Goal: Information Seeking & Learning: Learn about a topic

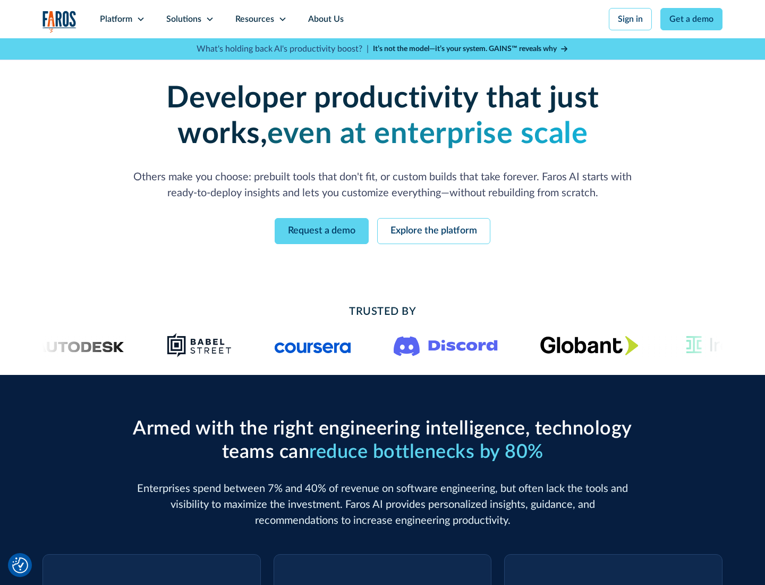
click at [140, 19] on icon at bounding box center [141, 19] width 9 height 9
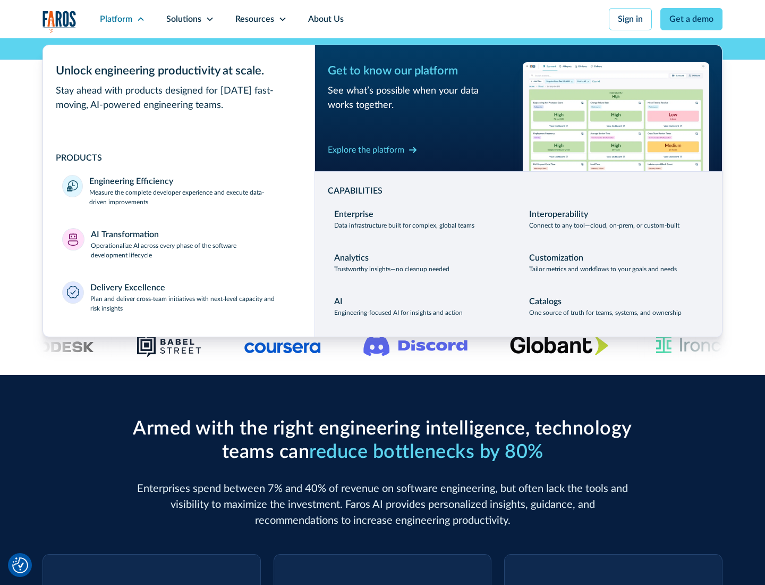
click at [192, 197] on p "Measure the complete developer experience and execute data-driven improvements" at bounding box center [192, 197] width 206 height 19
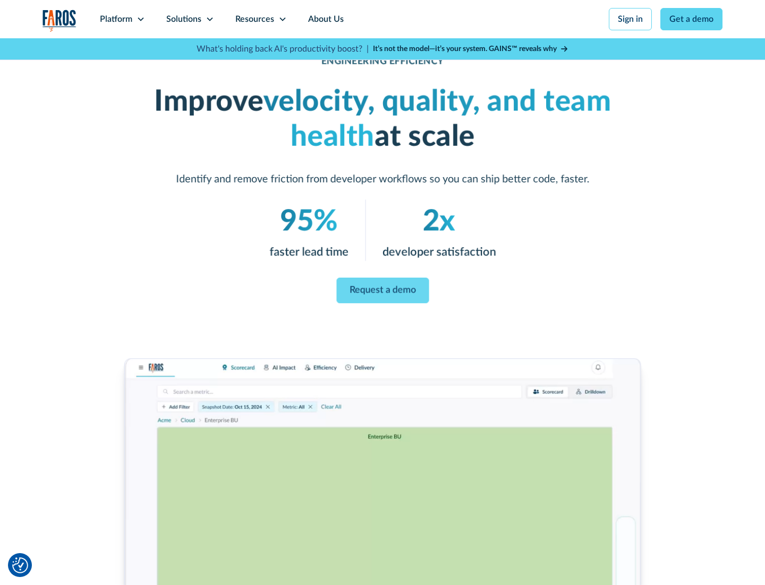
click at [383, 290] on link "Request a demo" at bounding box center [382, 290] width 92 height 26
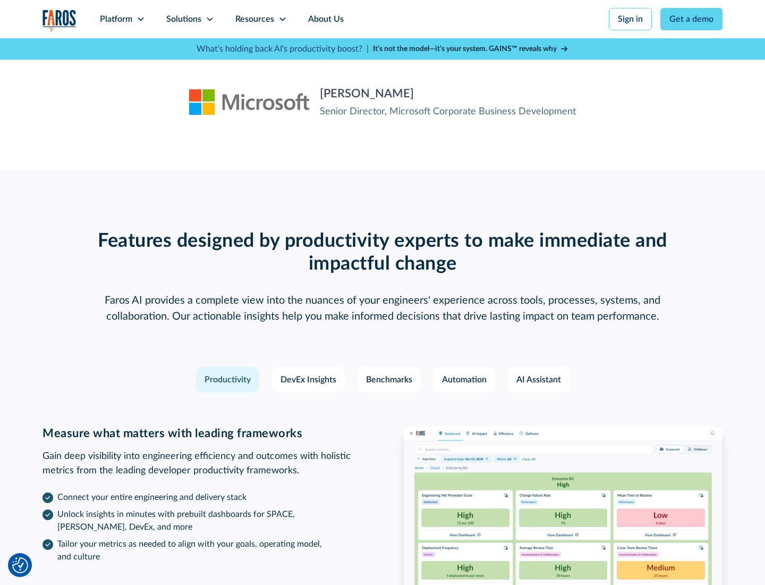
click at [140, 19] on icon at bounding box center [141, 19] width 9 height 9
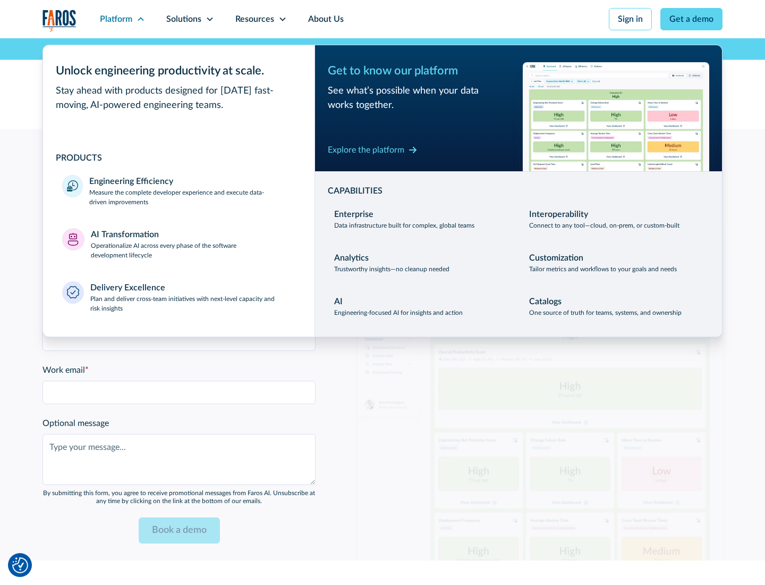
scroll to position [2331, 0]
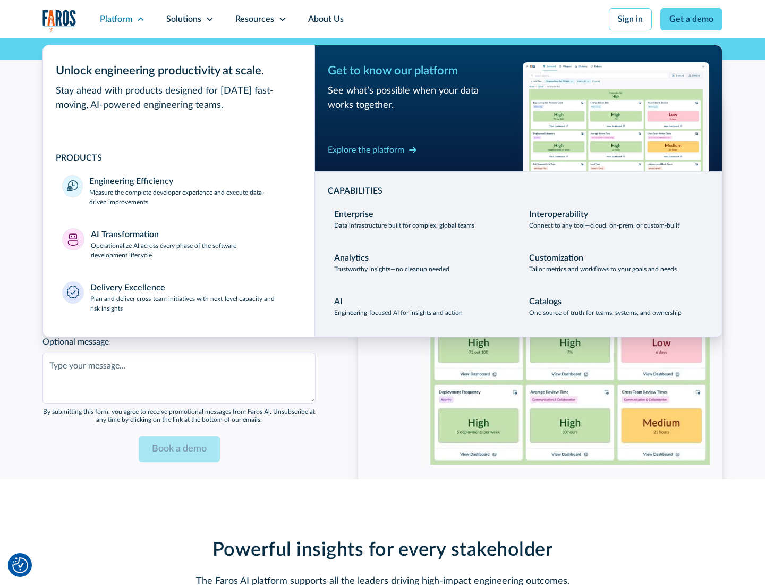
click at [193, 243] on p "Operationalize AI across every phase of the software development lifecycle" at bounding box center [193, 250] width 205 height 19
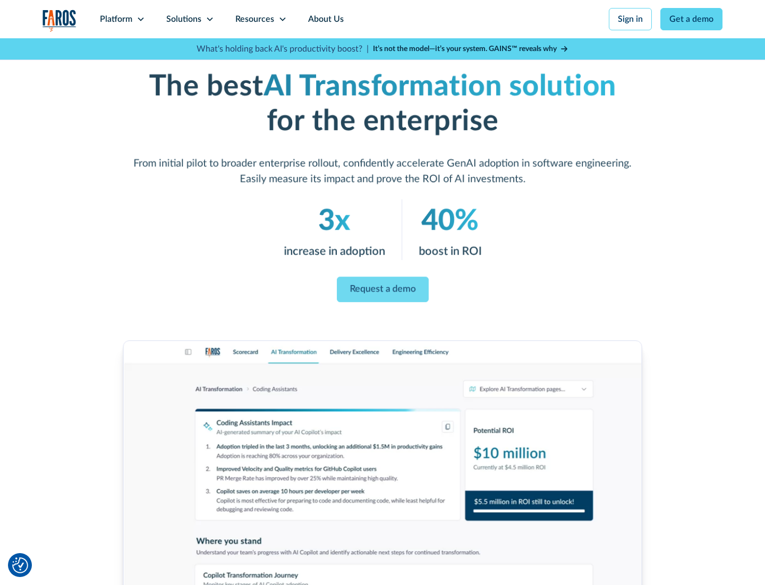
click at [383, 289] on link "Request a demo" at bounding box center [383, 290] width 92 height 26
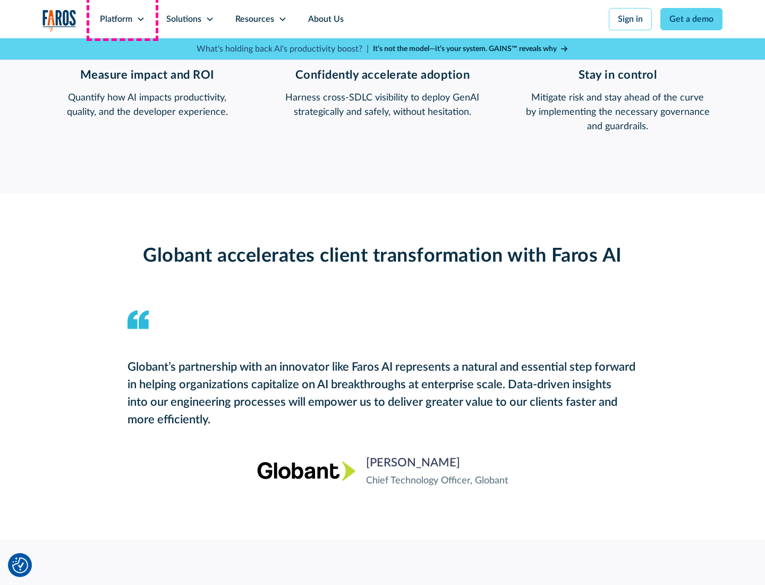
click at [122, 19] on div "Platform" at bounding box center [116, 19] width 32 height 13
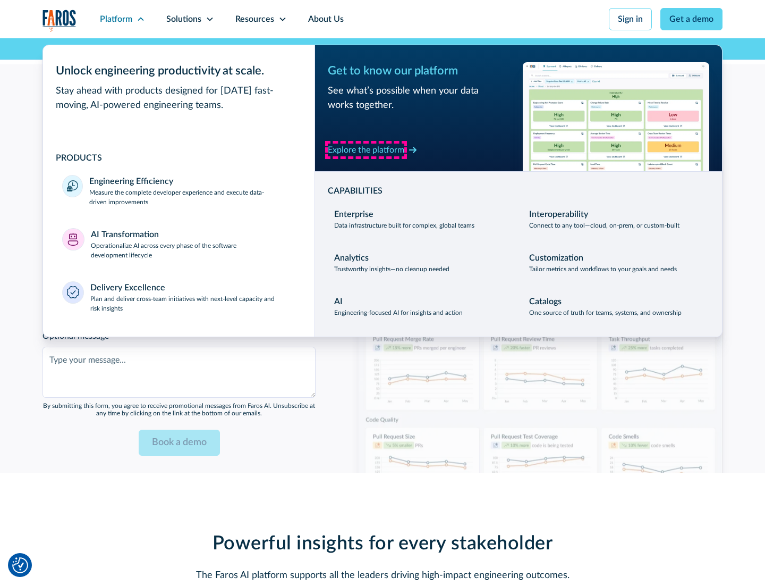
scroll to position [2584, 0]
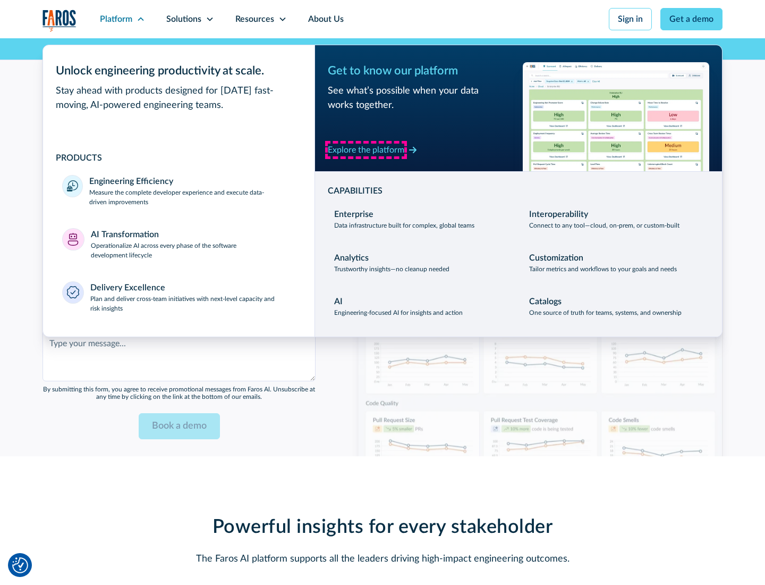
click at [366, 149] on div "Explore the platform" at bounding box center [366, 149] width 77 height 13
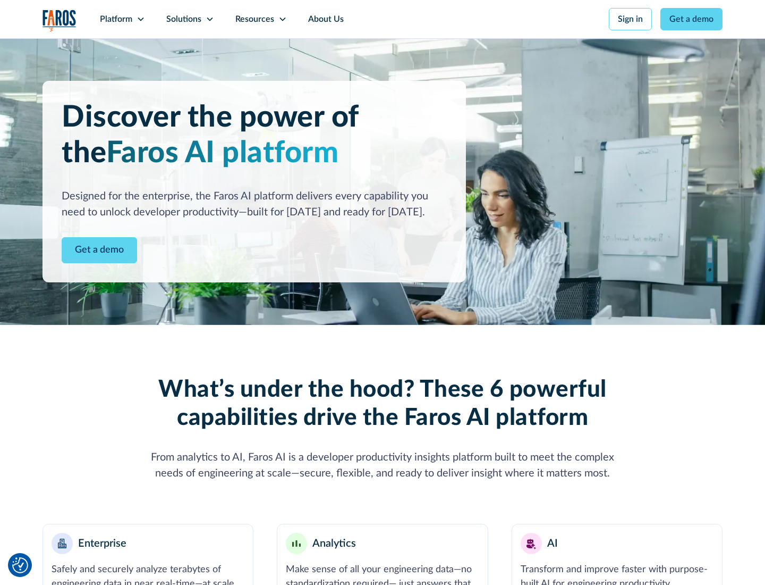
click at [99, 250] on link "Get a demo" at bounding box center [99, 250] width 75 height 26
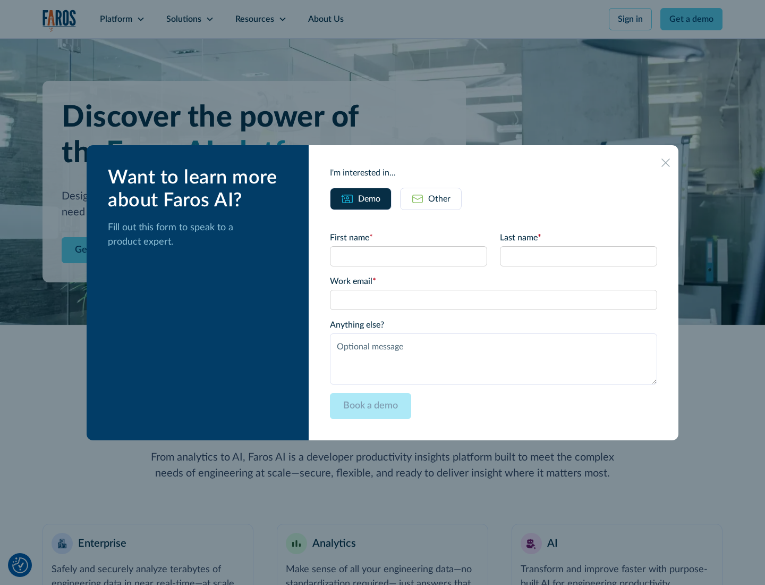
click at [439, 198] on div "Other" at bounding box center [439, 198] width 22 height 13
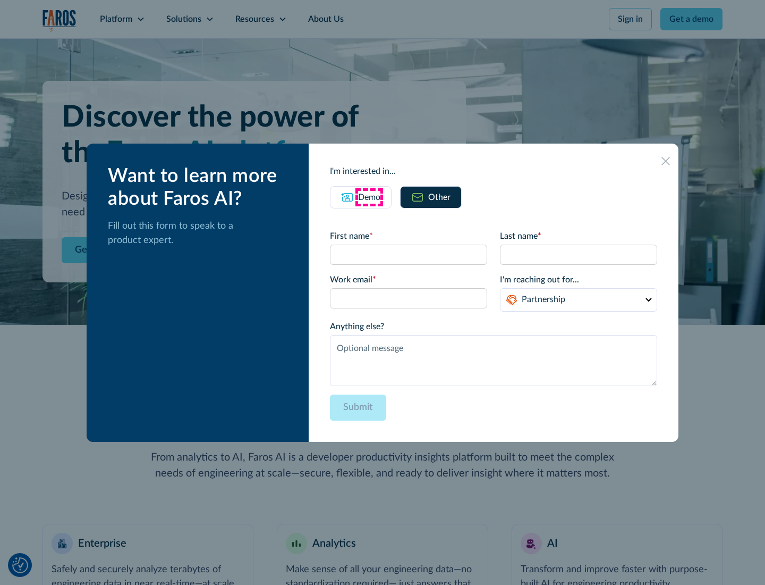
click at [369, 197] on div "Demo" at bounding box center [369, 197] width 22 height 13
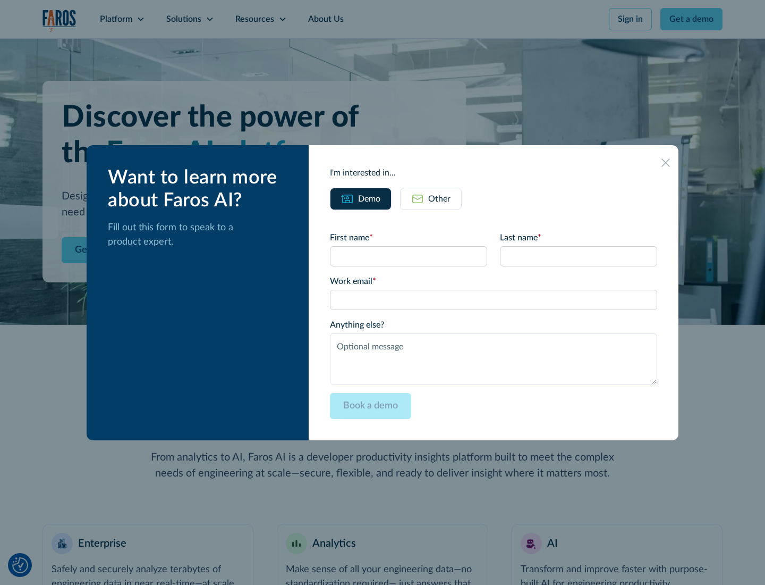
click at [666, 162] on icon at bounding box center [666, 162] width 9 height 9
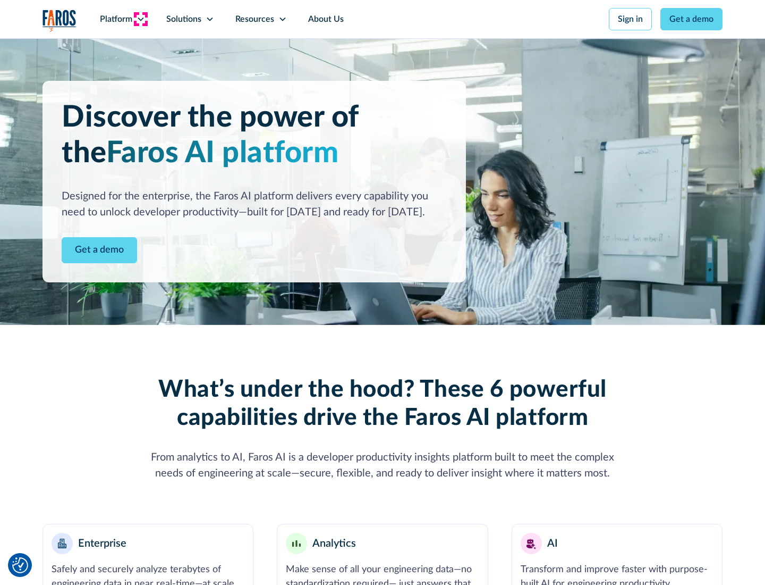
click at [140, 19] on icon at bounding box center [141, 19] width 9 height 9
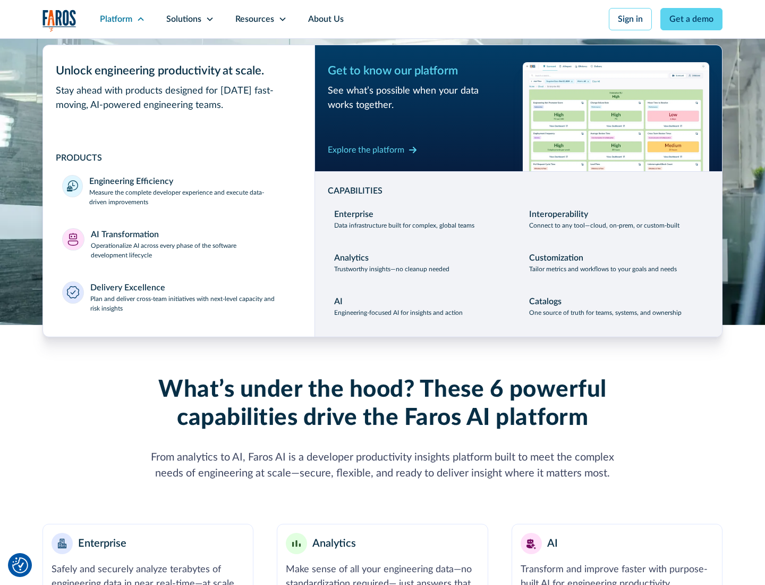
click at [192, 303] on p "Plan and deliver cross-team initiatives with next-level capacity and risk insig…" at bounding box center [193, 303] width 206 height 19
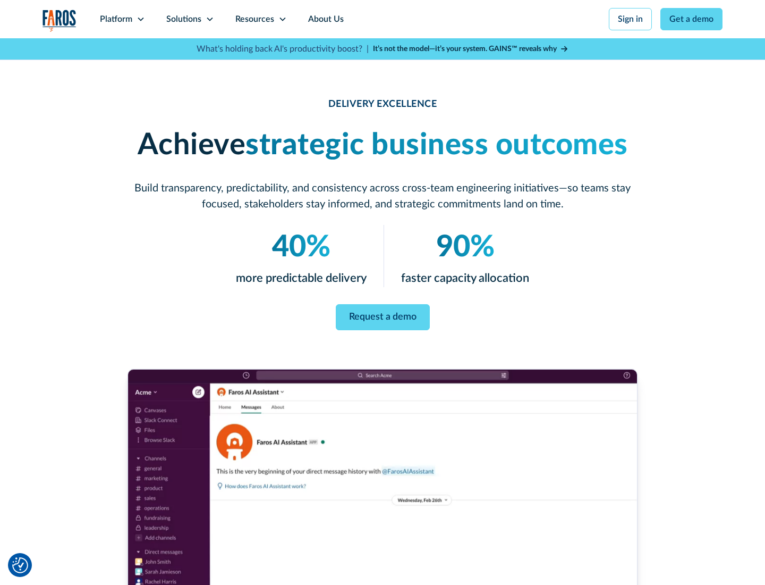
click at [209, 19] on icon at bounding box center [210, 19] width 9 height 9
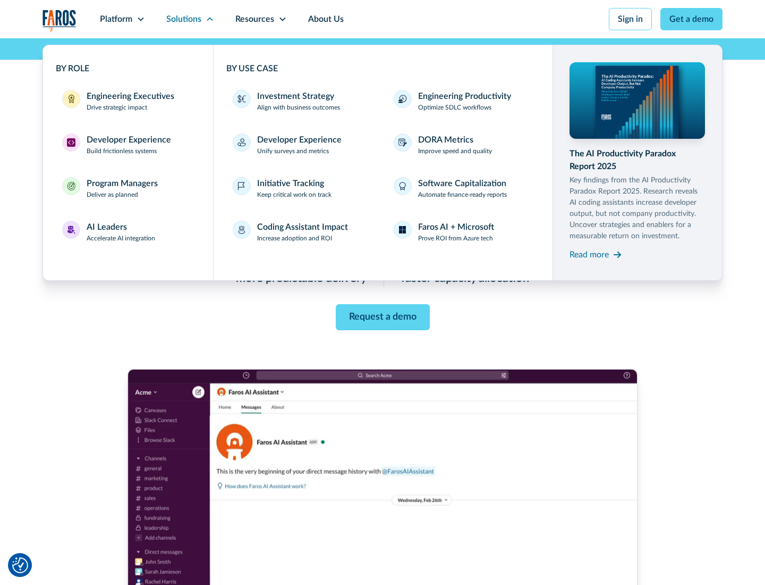
click at [128, 101] on div "Engineering Executives" at bounding box center [131, 96] width 88 height 13
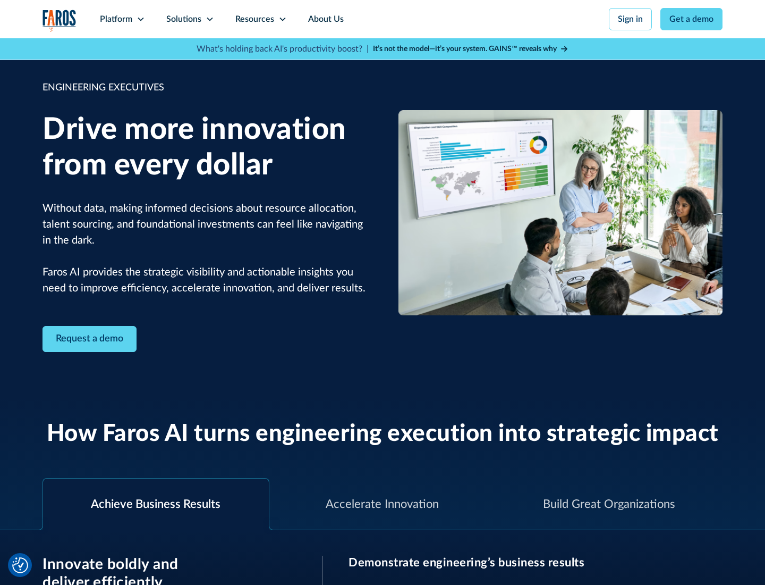
click at [209, 19] on icon at bounding box center [210, 19] width 9 height 9
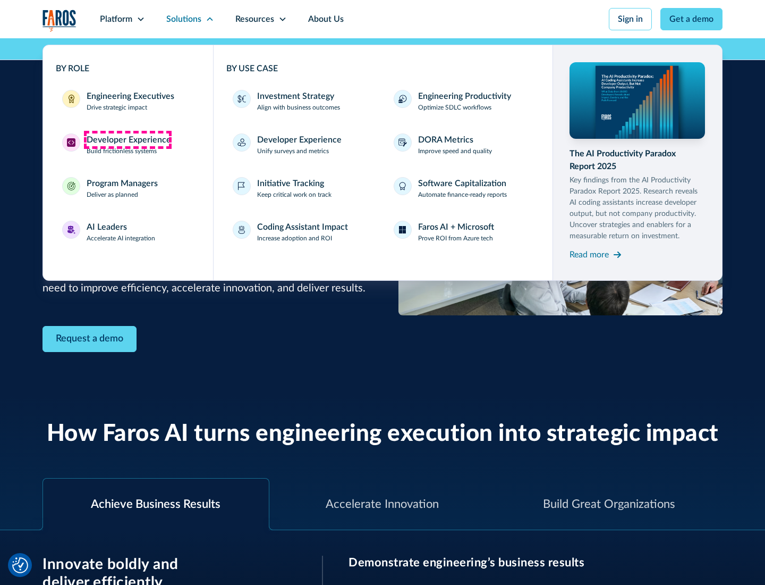
click at [128, 140] on div "Developer Experience" at bounding box center [129, 139] width 84 height 13
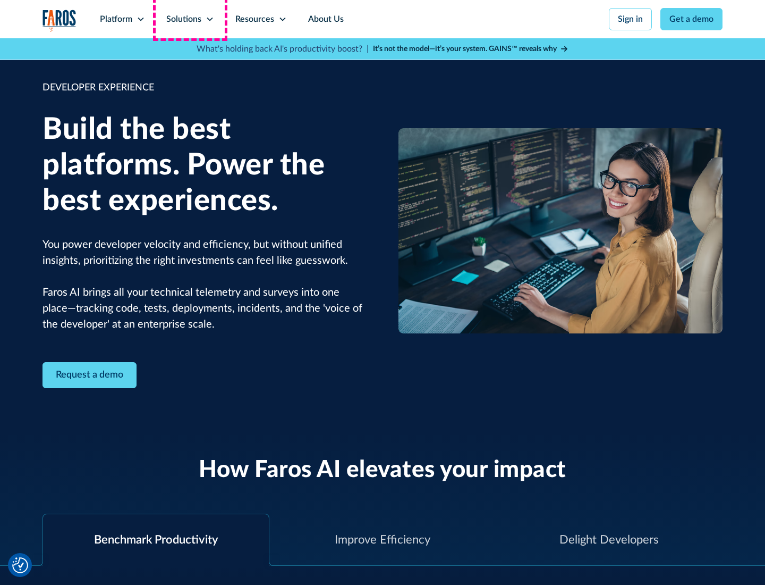
click at [190, 19] on div "Solutions" at bounding box center [183, 19] width 35 height 13
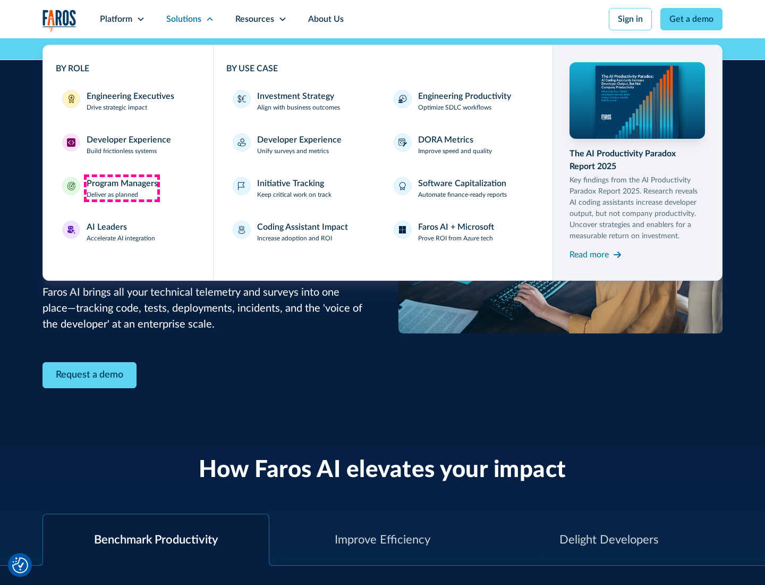
click at [122, 188] on div "Program Managers" at bounding box center [122, 183] width 71 height 13
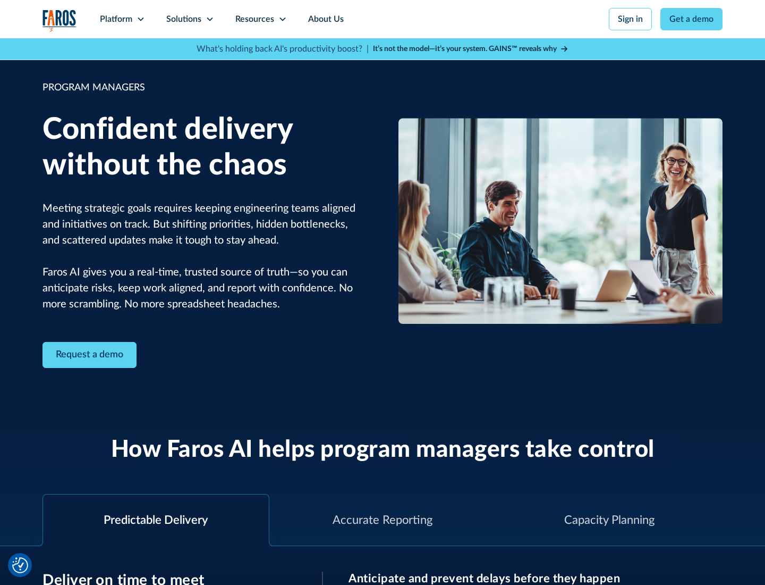
click at [209, 19] on icon at bounding box center [210, 19] width 9 height 9
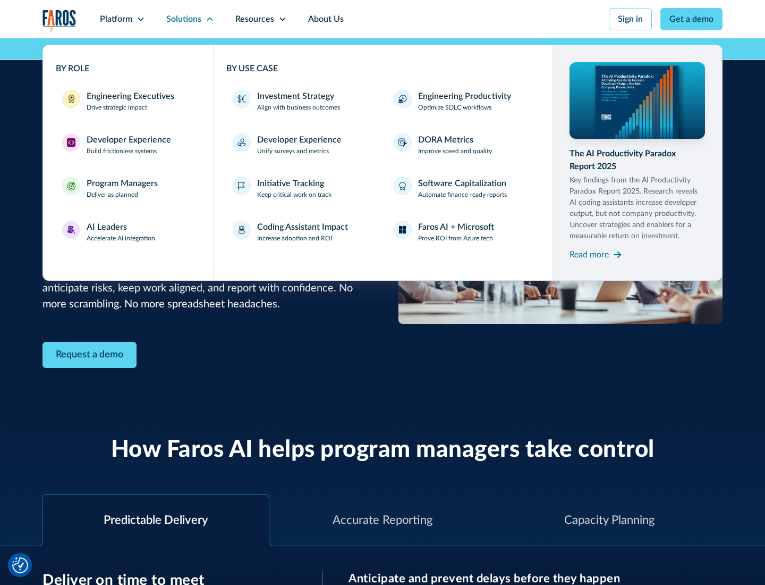
click at [121, 232] on div "AI Leaders" at bounding box center [107, 227] width 40 height 13
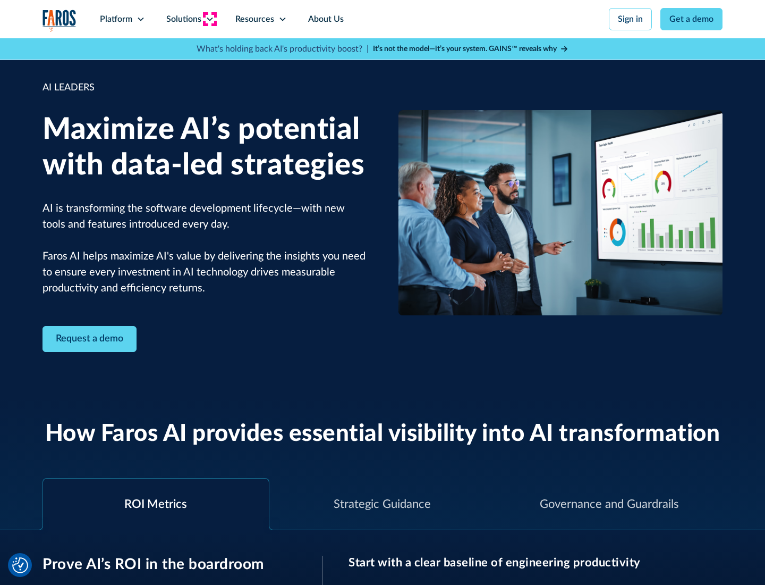
click at [209, 19] on icon at bounding box center [210, 19] width 9 height 9
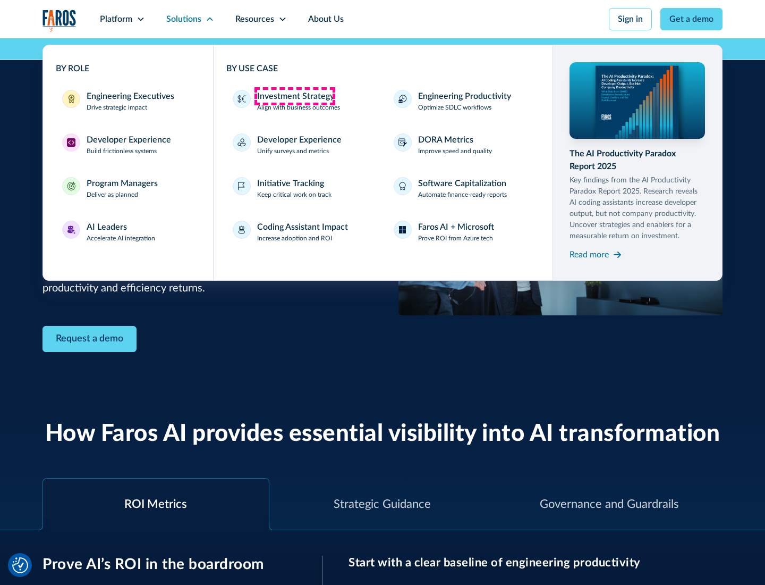
click at [294, 96] on div "Investment Strategy" at bounding box center [295, 96] width 77 height 13
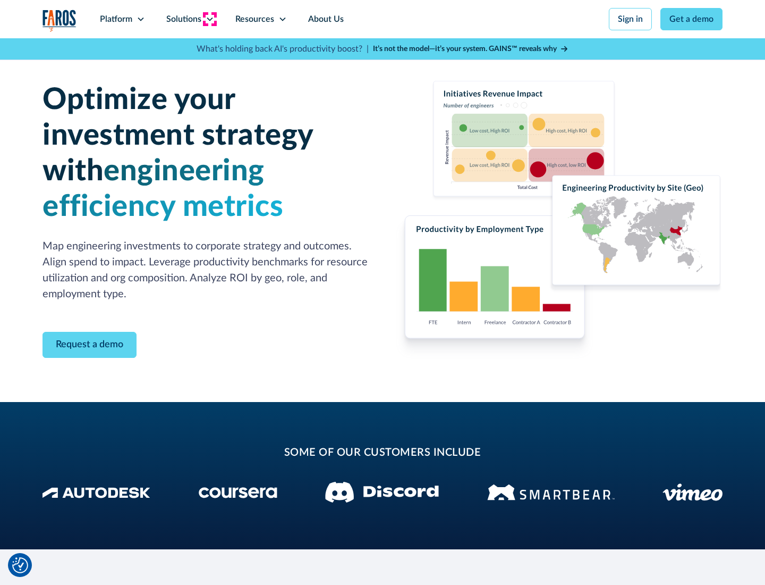
click at [209, 19] on icon at bounding box center [210, 19] width 9 height 9
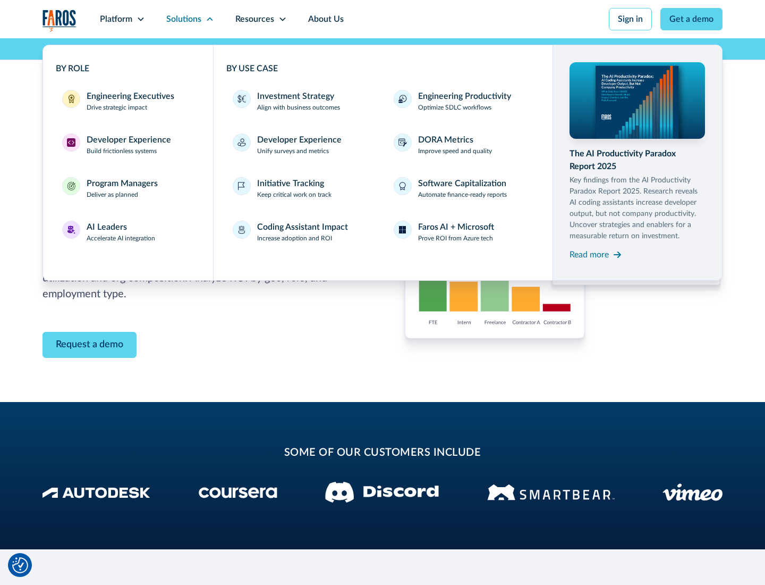
click at [455, 238] on p "Prove ROI from Azure tech" at bounding box center [455, 238] width 75 height 10
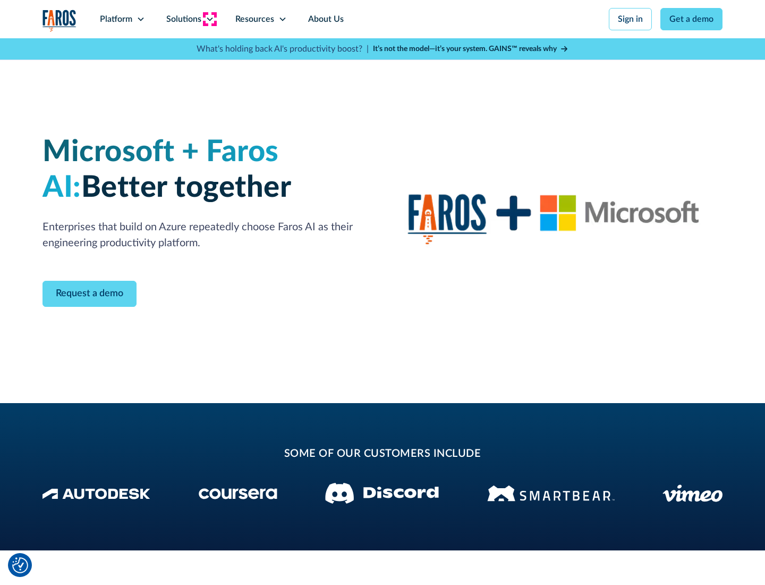
click at [209, 19] on icon at bounding box center [210, 19] width 9 height 9
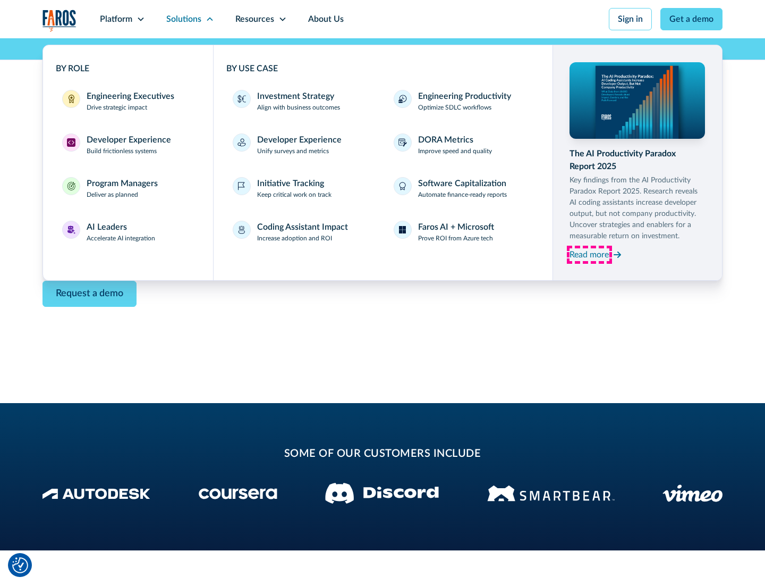
click at [589, 254] on div "Read more" at bounding box center [589, 254] width 39 height 13
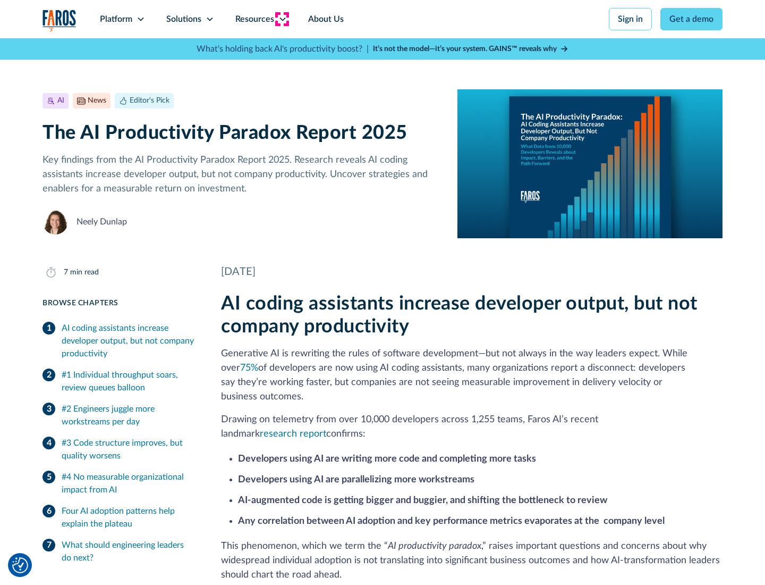
click at [282, 19] on icon at bounding box center [282, 19] width 9 height 9
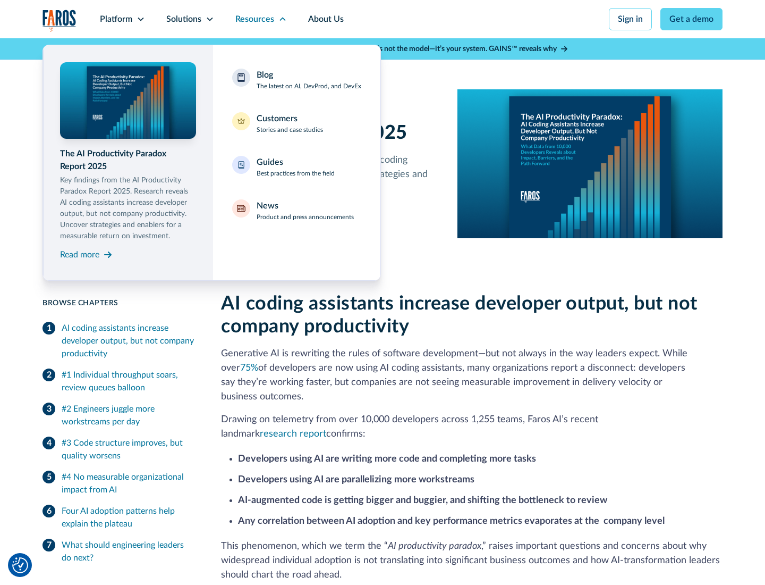
click at [309, 80] on div "Blog The latest on AI, DevProd, and DevEx" at bounding box center [309, 80] width 105 height 22
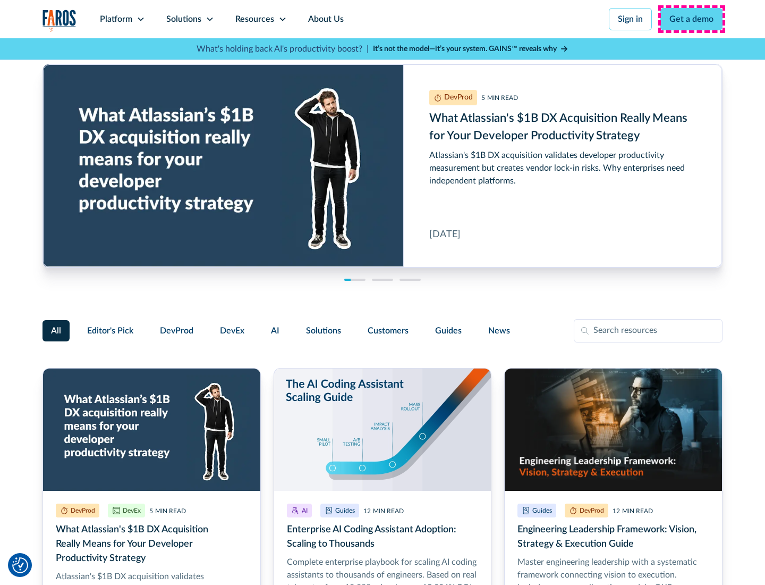
click at [692, 19] on link "Get a demo" at bounding box center [692, 19] width 62 height 22
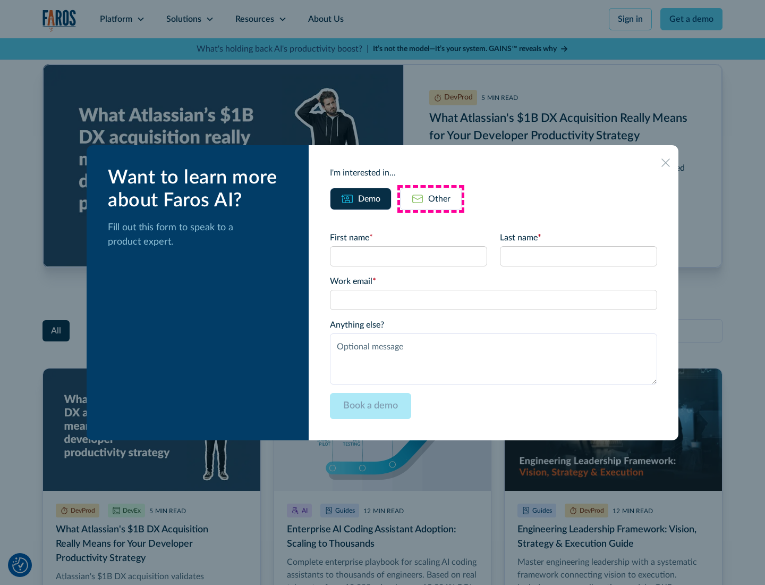
click at [431, 198] on div "Other" at bounding box center [439, 198] width 22 height 13
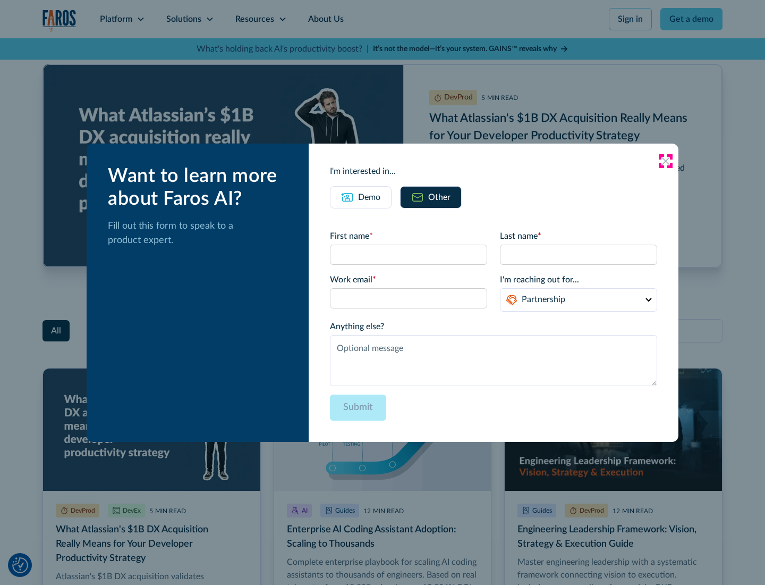
click at [666, 160] on icon at bounding box center [666, 161] width 9 height 9
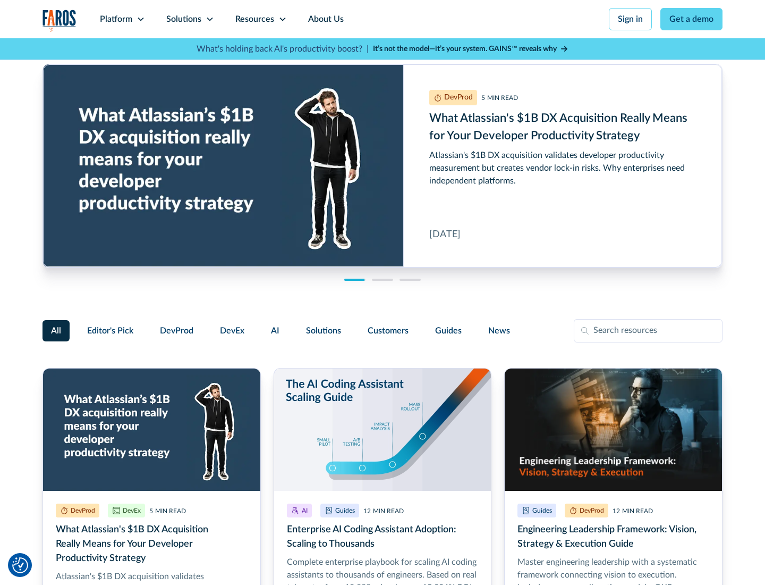
click at [325, 19] on link "About Us" at bounding box center [326, 19] width 57 height 38
